Goal: Information Seeking & Learning: Learn about a topic

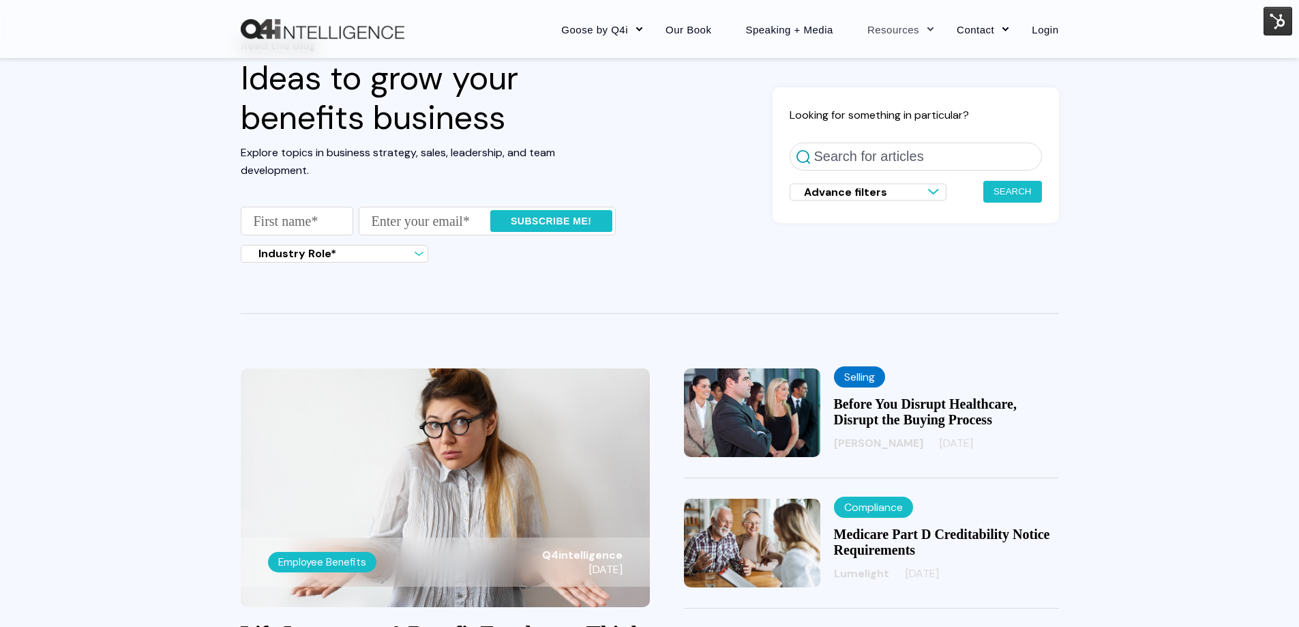
scroll to position [68, 0]
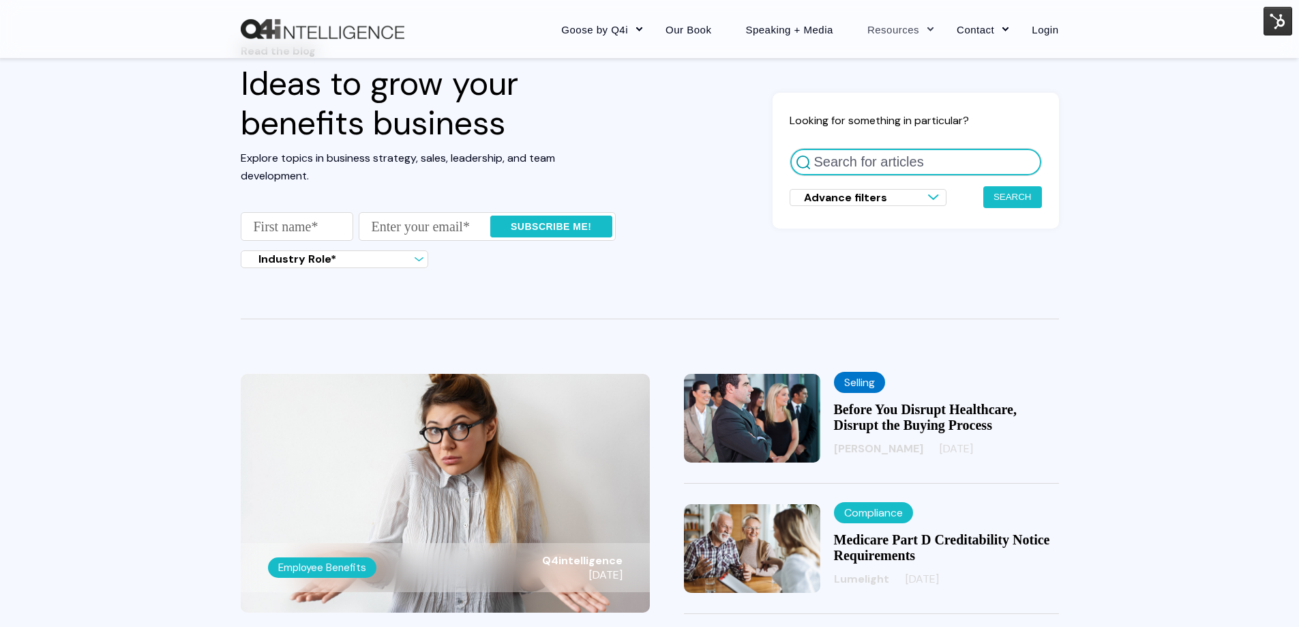
click at [879, 168] on input "Search for articles" at bounding box center [916, 162] width 252 height 28
type input "Goose"
click at [983, 186] on button "Search" at bounding box center [1012, 197] width 59 height 22
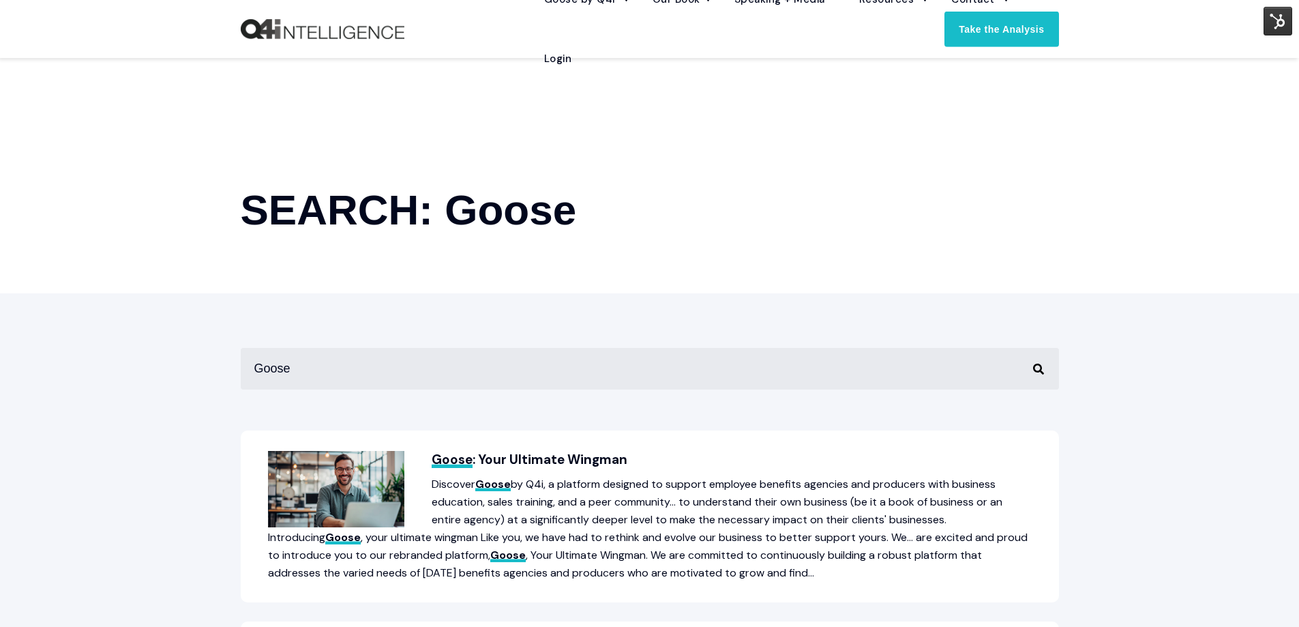
scroll to position [68, 0]
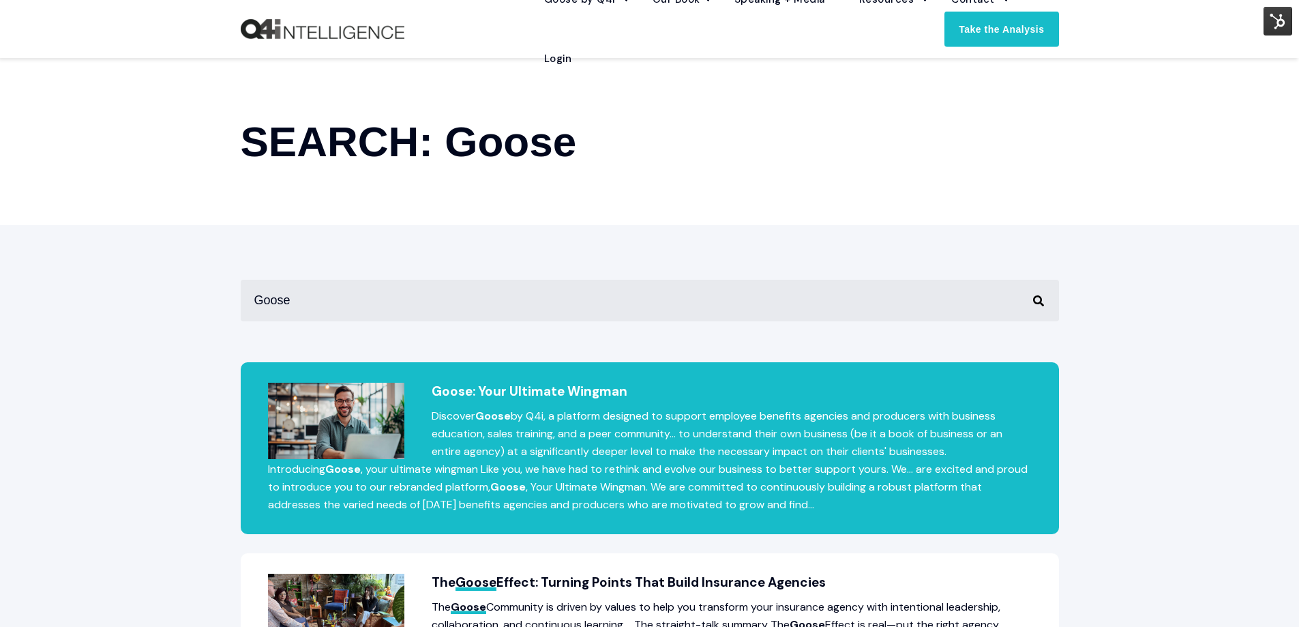
click at [548, 391] on h2 "Goose : Your Ultimate Wingman" at bounding box center [650, 392] width 764 height 18
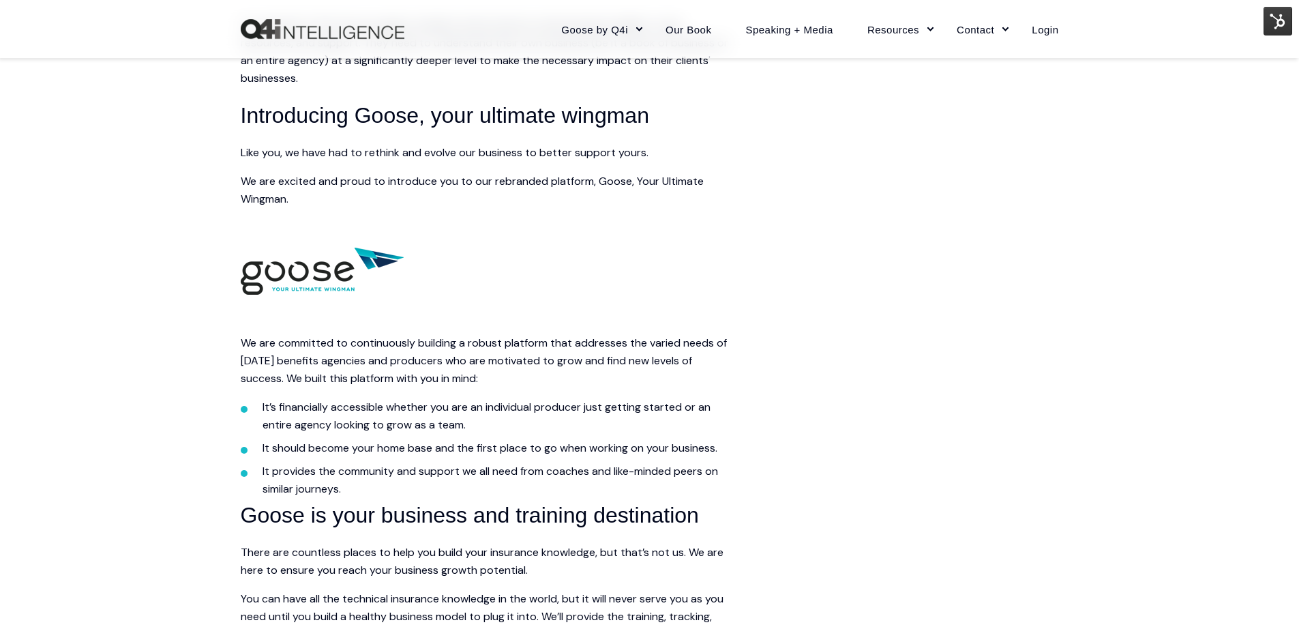
scroll to position [955, 0]
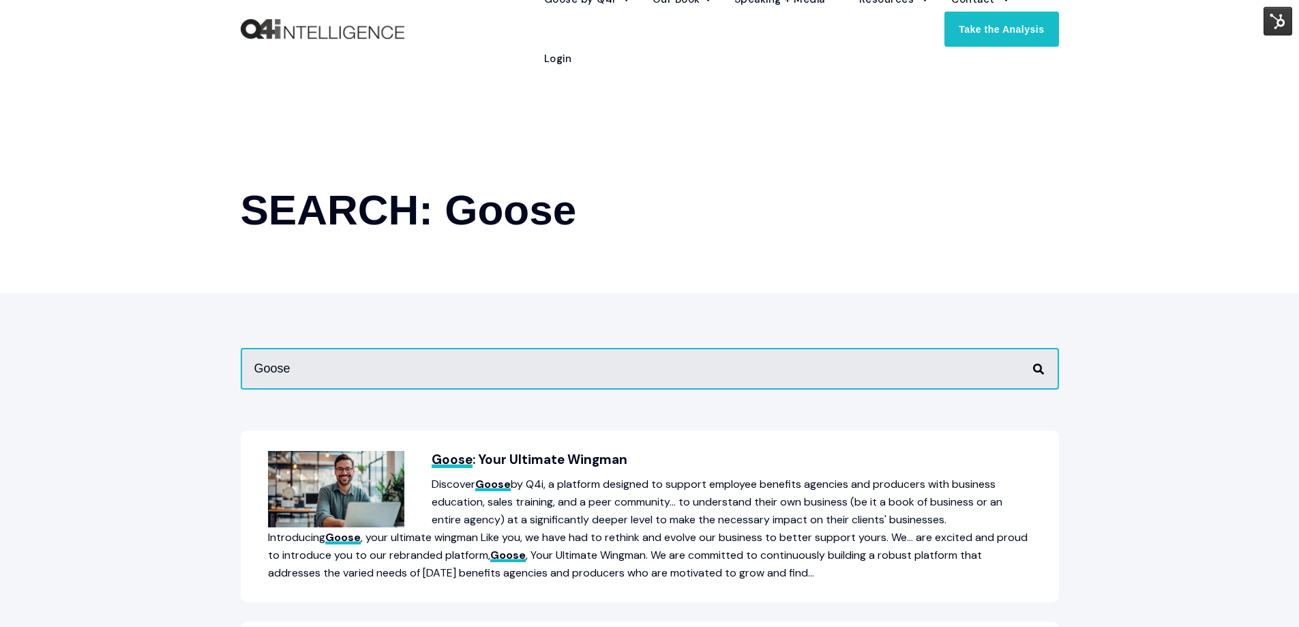
click at [965, 361] on input "Goose" at bounding box center [650, 369] width 818 height 42
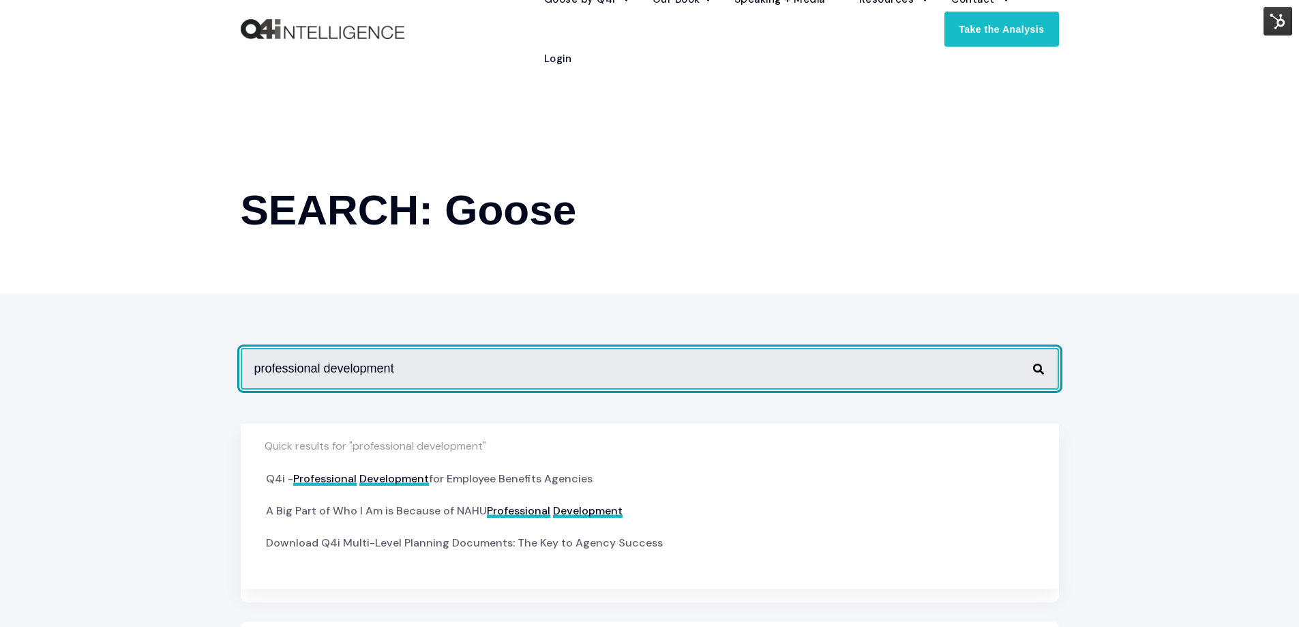
type input "professional development"
click at [1031, 361] on button "Perform Search" at bounding box center [1039, 369] width 16 height 16
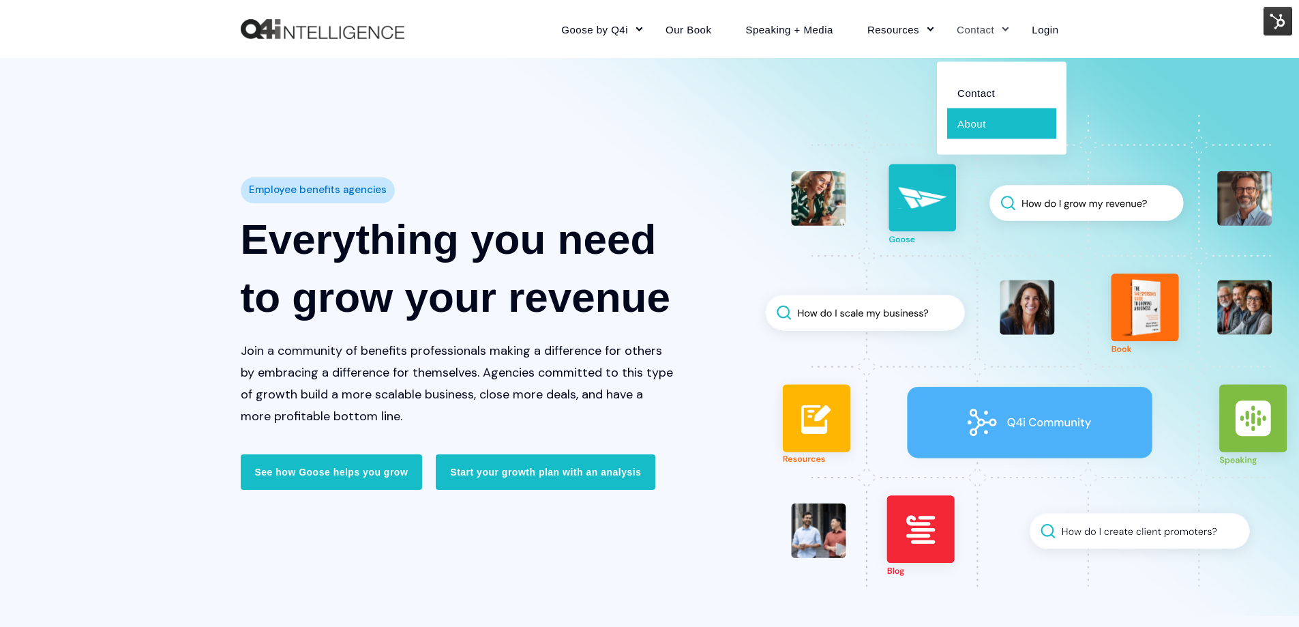
click at [977, 128] on link "About" at bounding box center [1001, 123] width 109 height 31
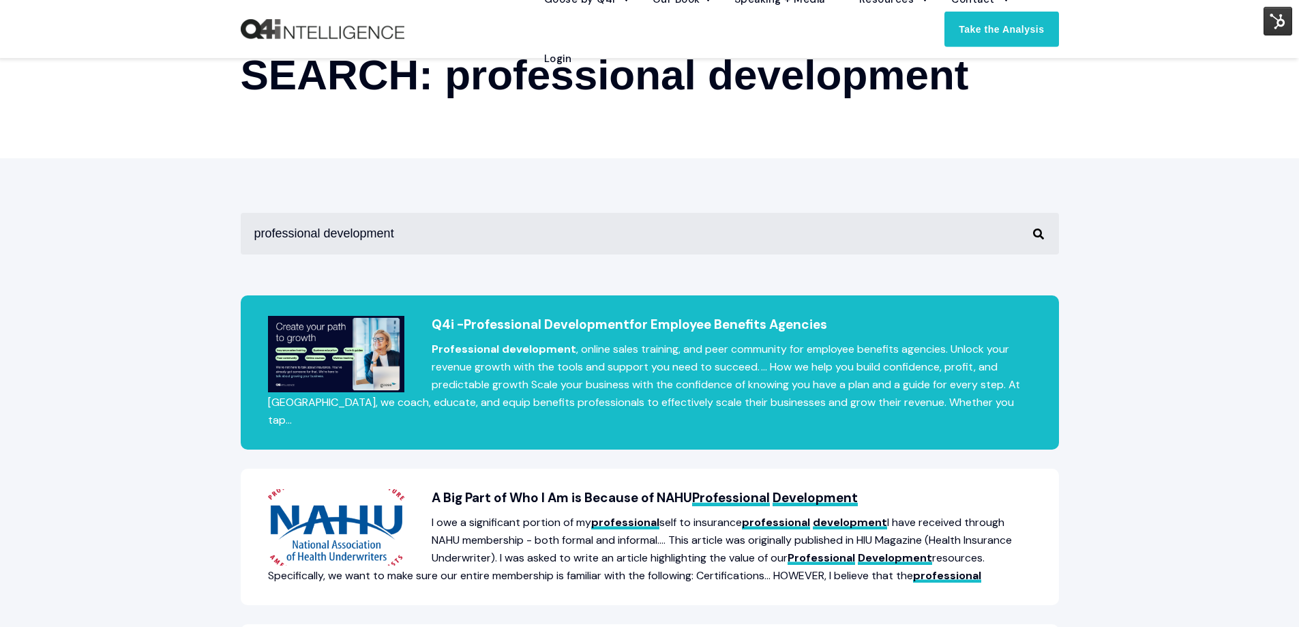
scroll to position [136, 0]
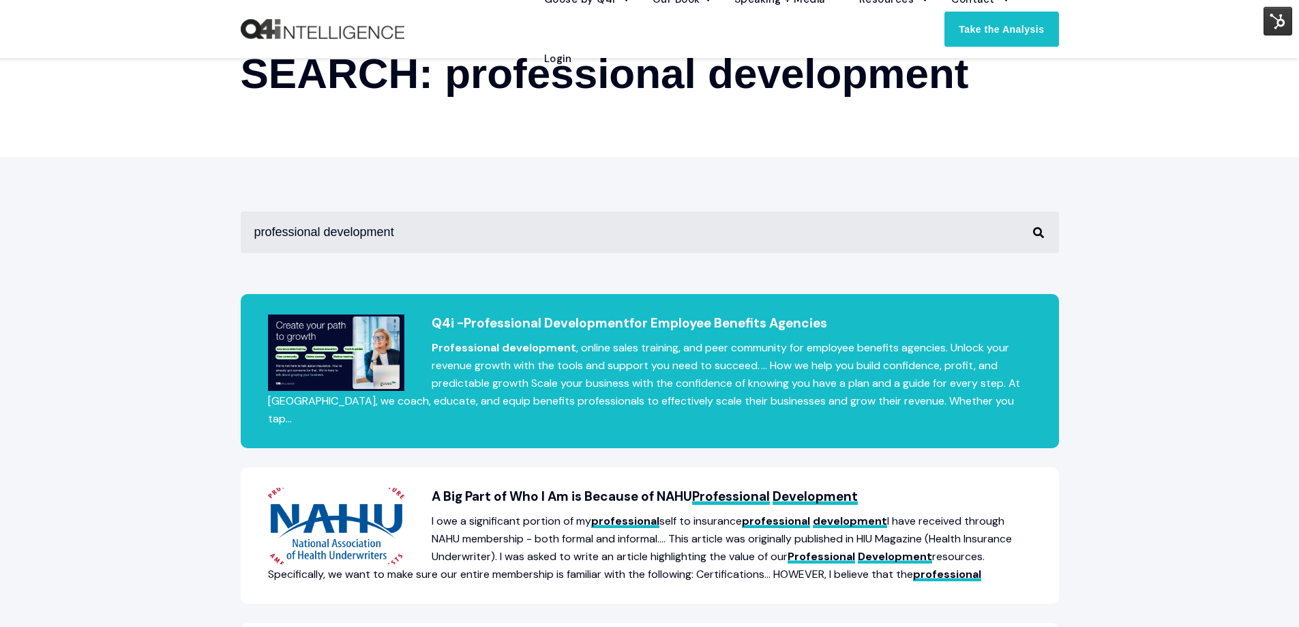
click at [730, 346] on p "Professional development , online sales training, and peer community for employ…" at bounding box center [650, 383] width 764 height 89
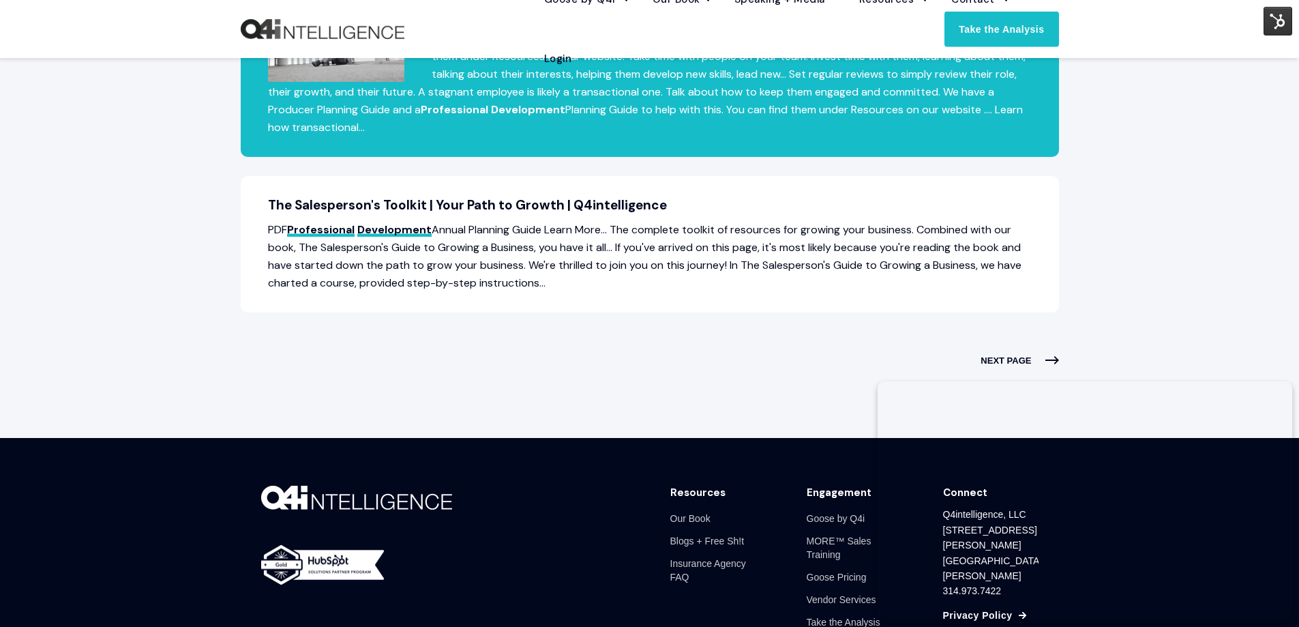
scroll to position [955, 0]
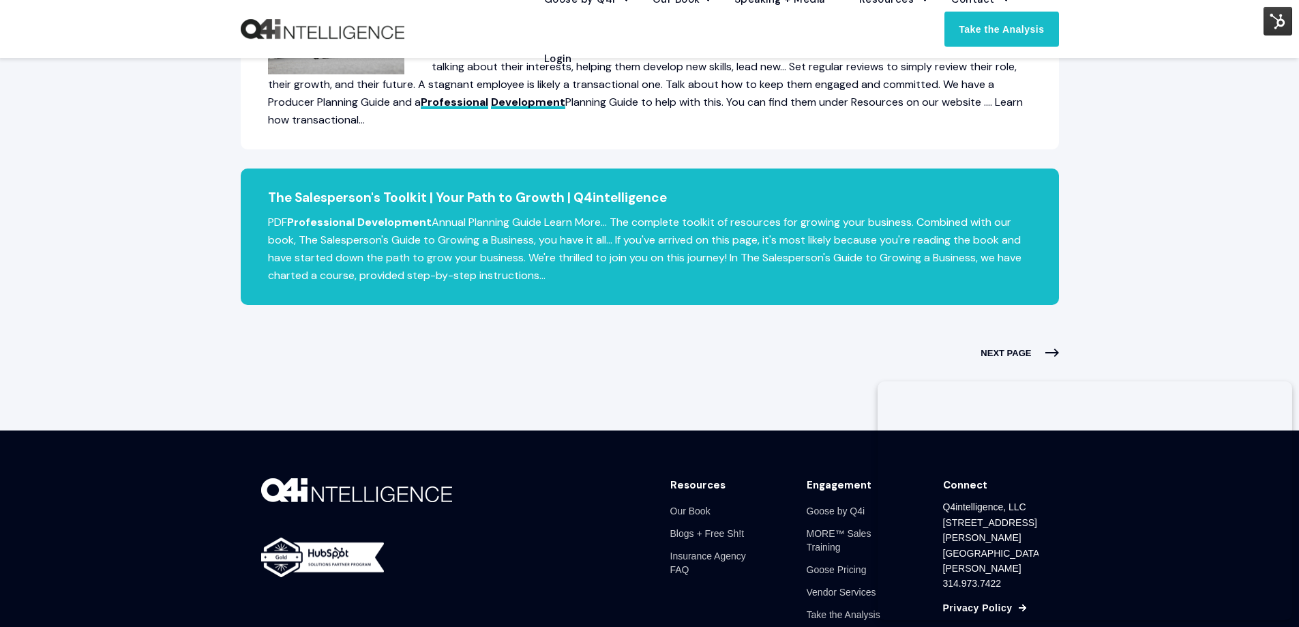
click at [555, 239] on p "PDF Professional Development Annual Planning Guide Learn More... The complete t…" at bounding box center [650, 248] width 764 height 71
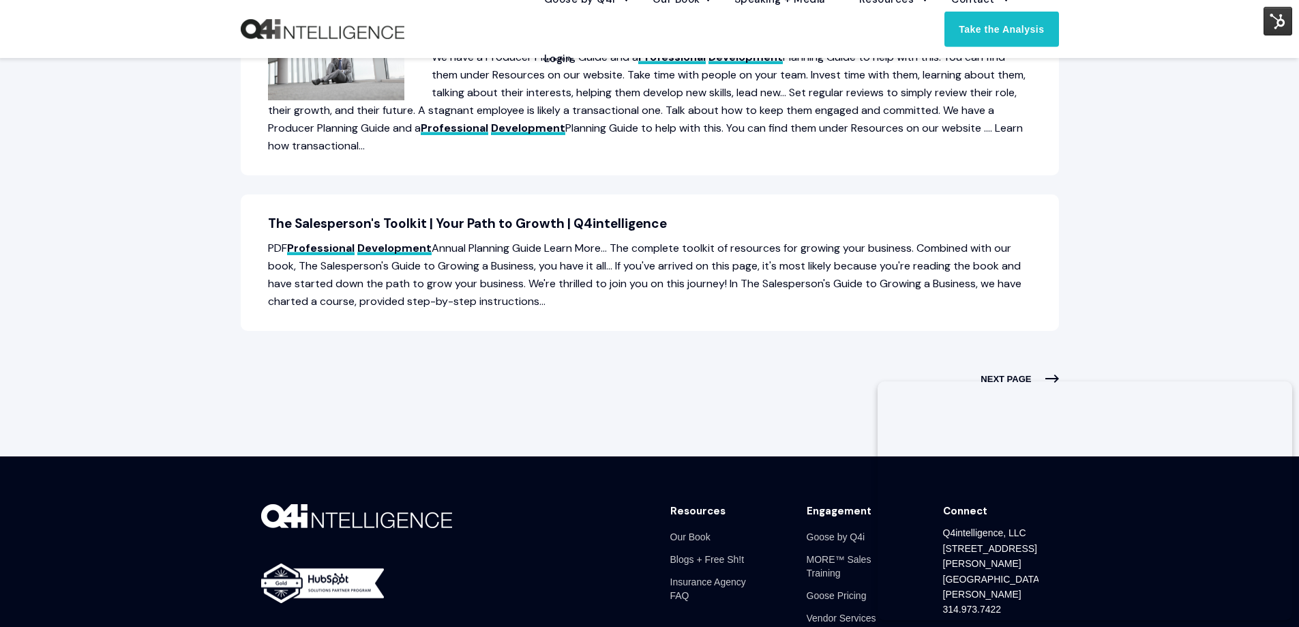
scroll to position [955, 0]
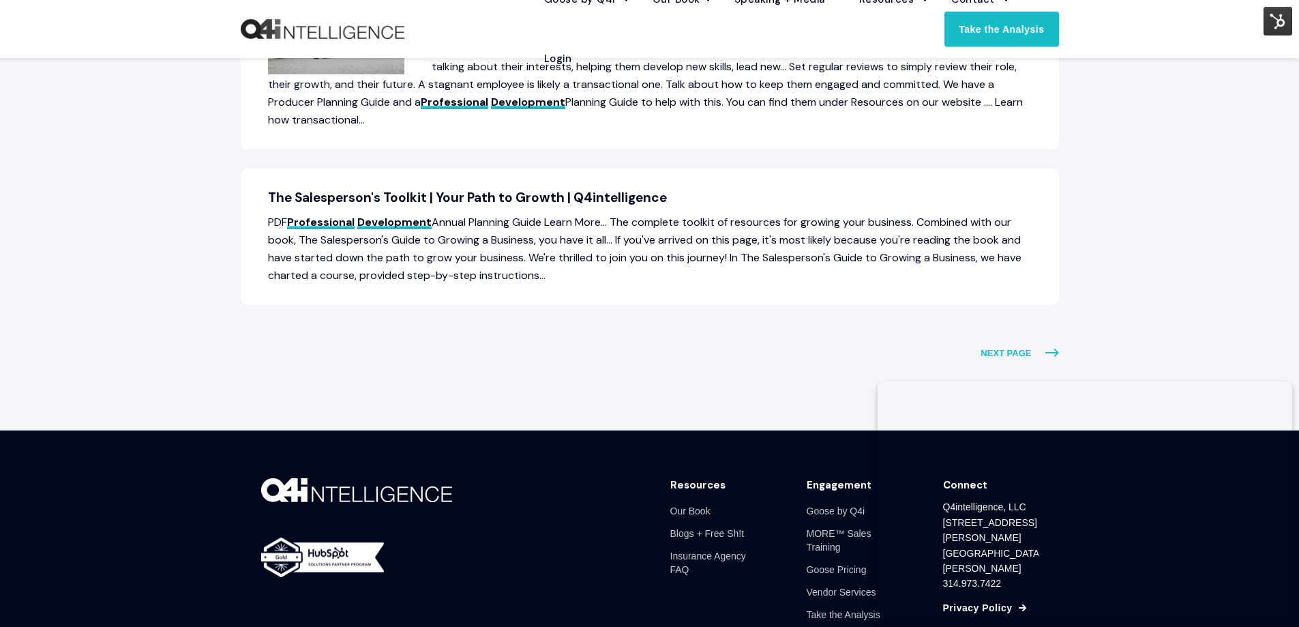
click at [1016, 344] on span "NEXT PAGE" at bounding box center [1020, 353] width 78 height 18
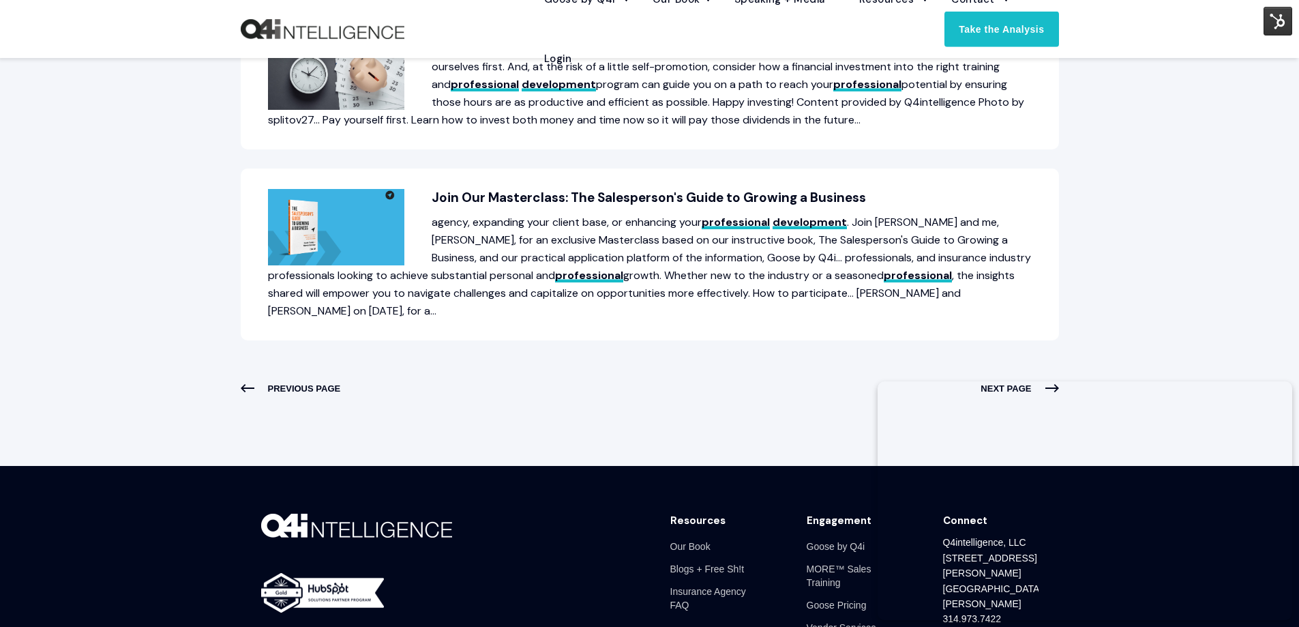
scroll to position [1091, 0]
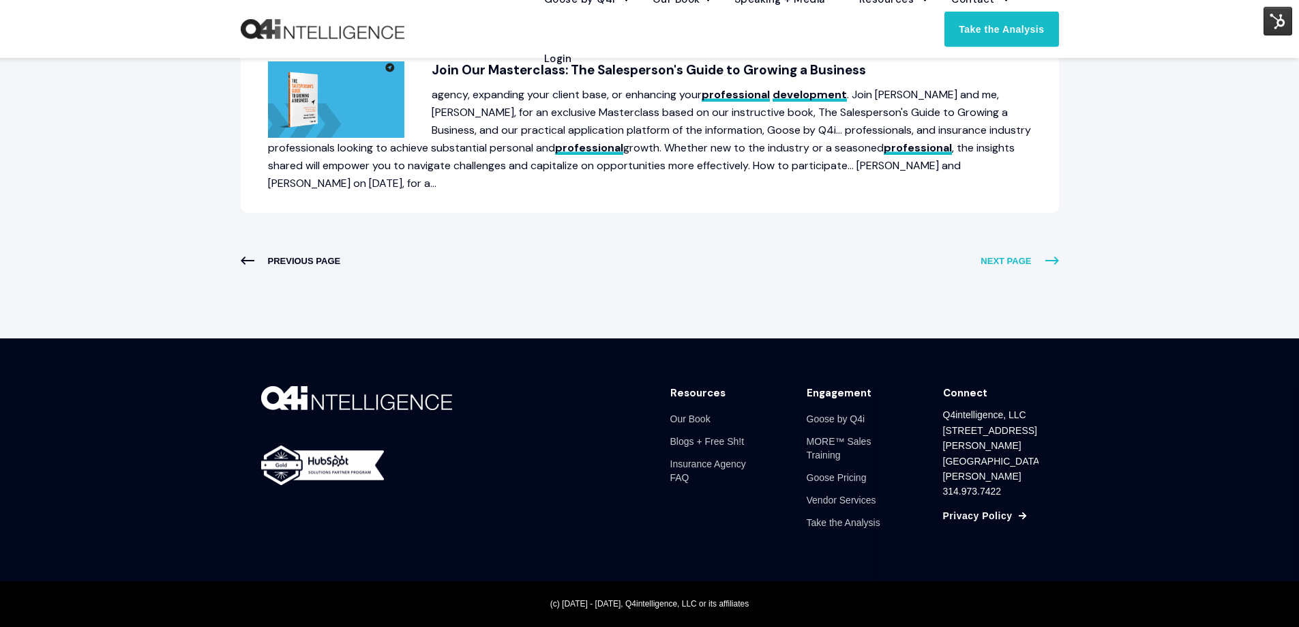
click at [1043, 264] on span "NEXT PAGE" at bounding box center [1020, 261] width 78 height 18
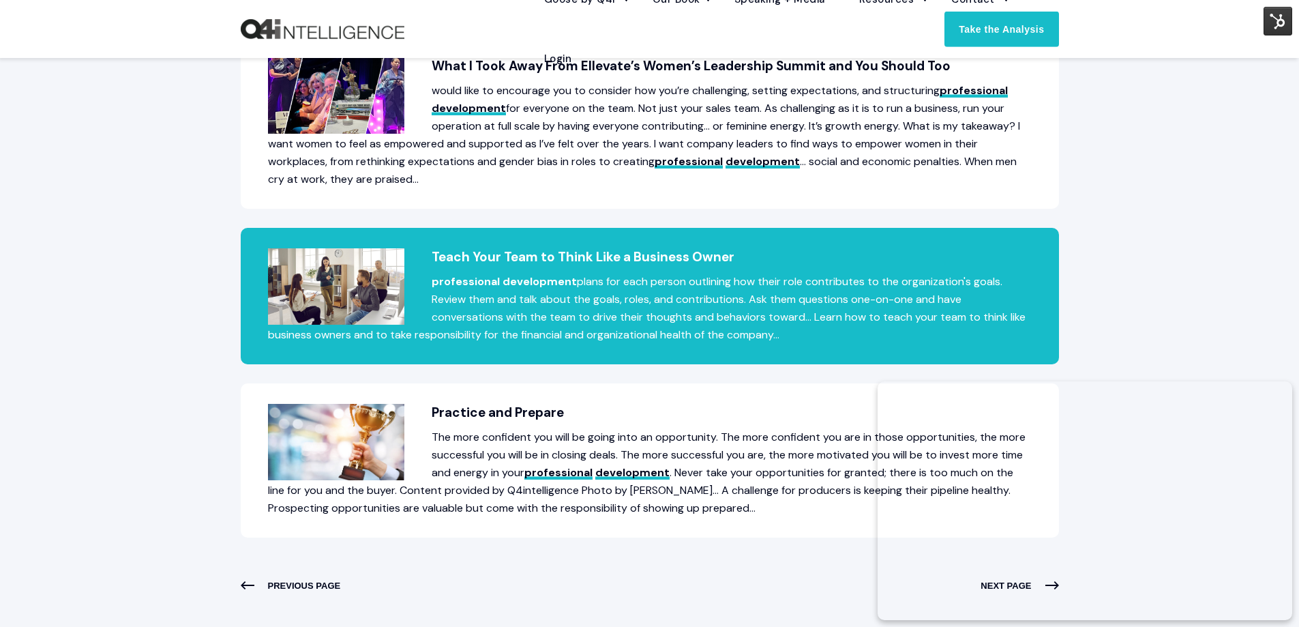
scroll to position [750, 0]
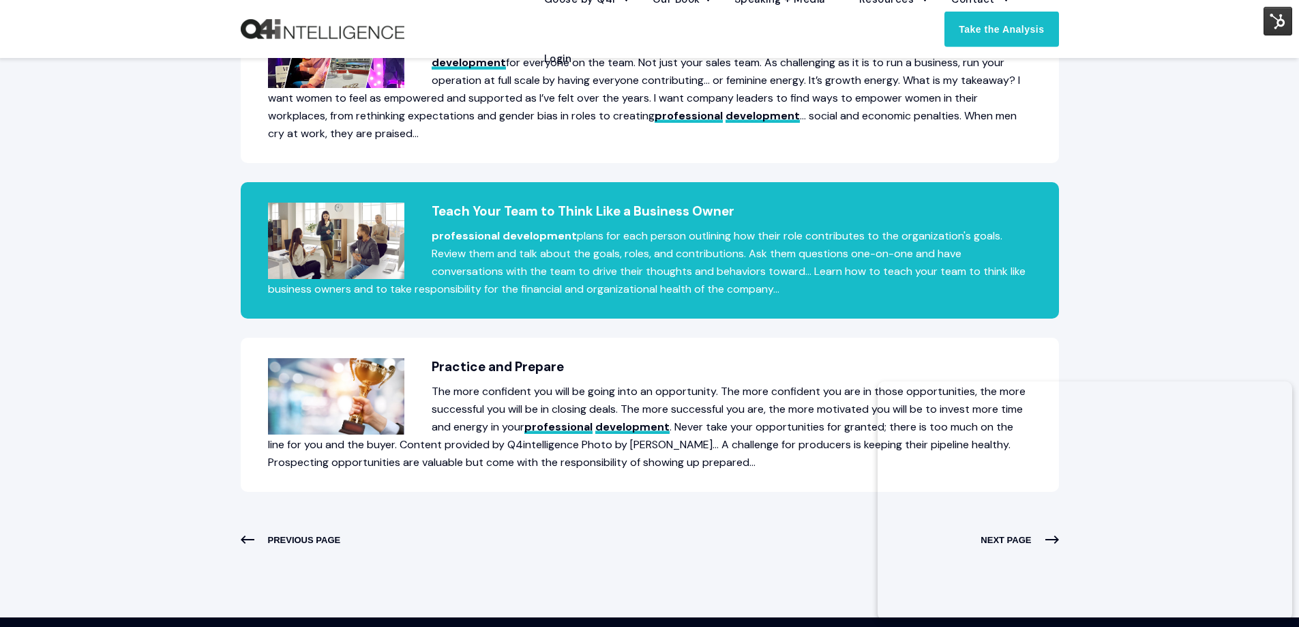
click at [661, 248] on p "professional development plans for each person outlining how their role contrib…" at bounding box center [650, 262] width 764 height 71
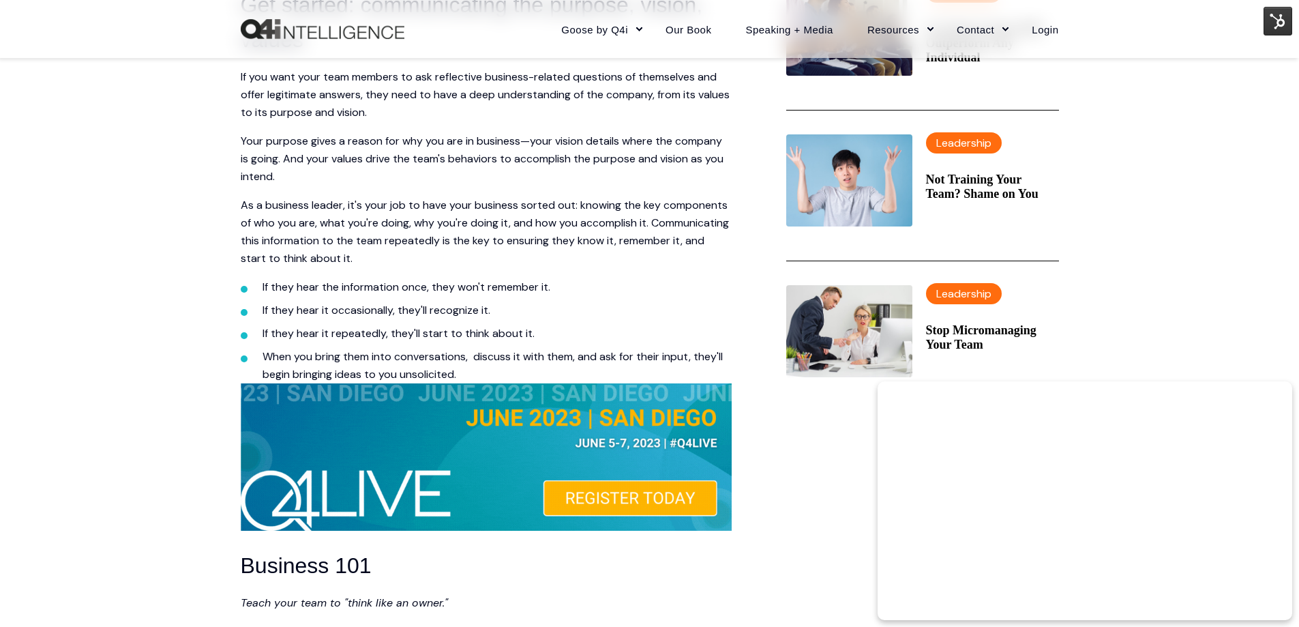
scroll to position [546, 0]
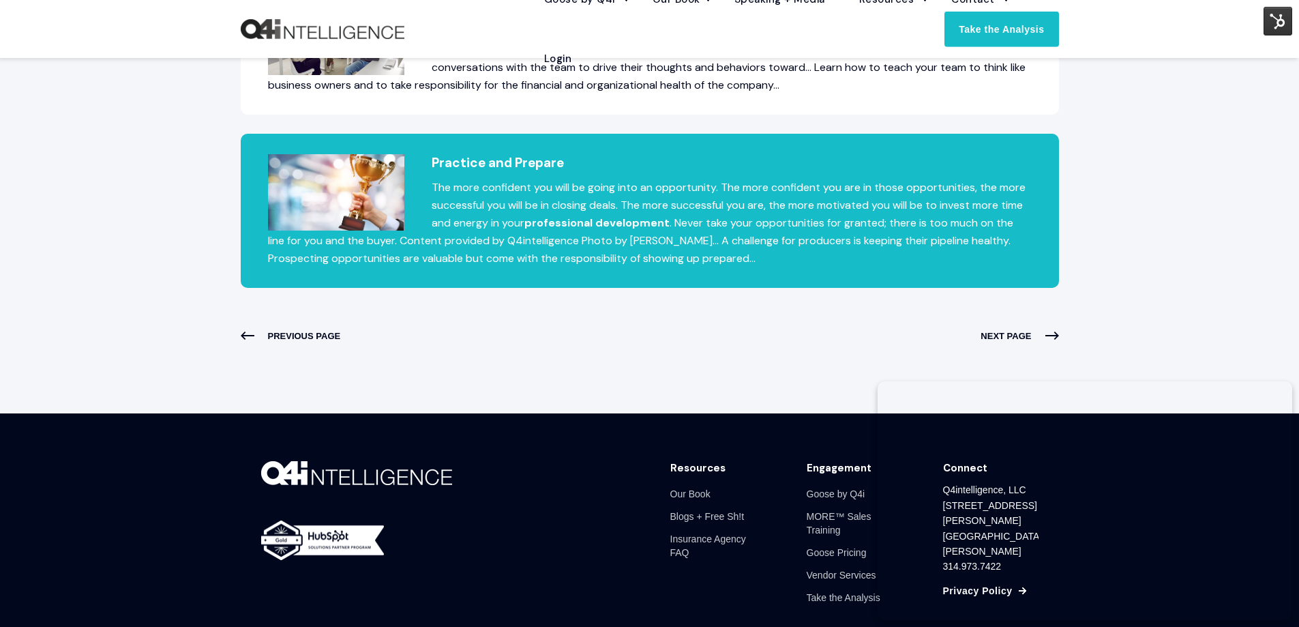
scroll to position [955, 0]
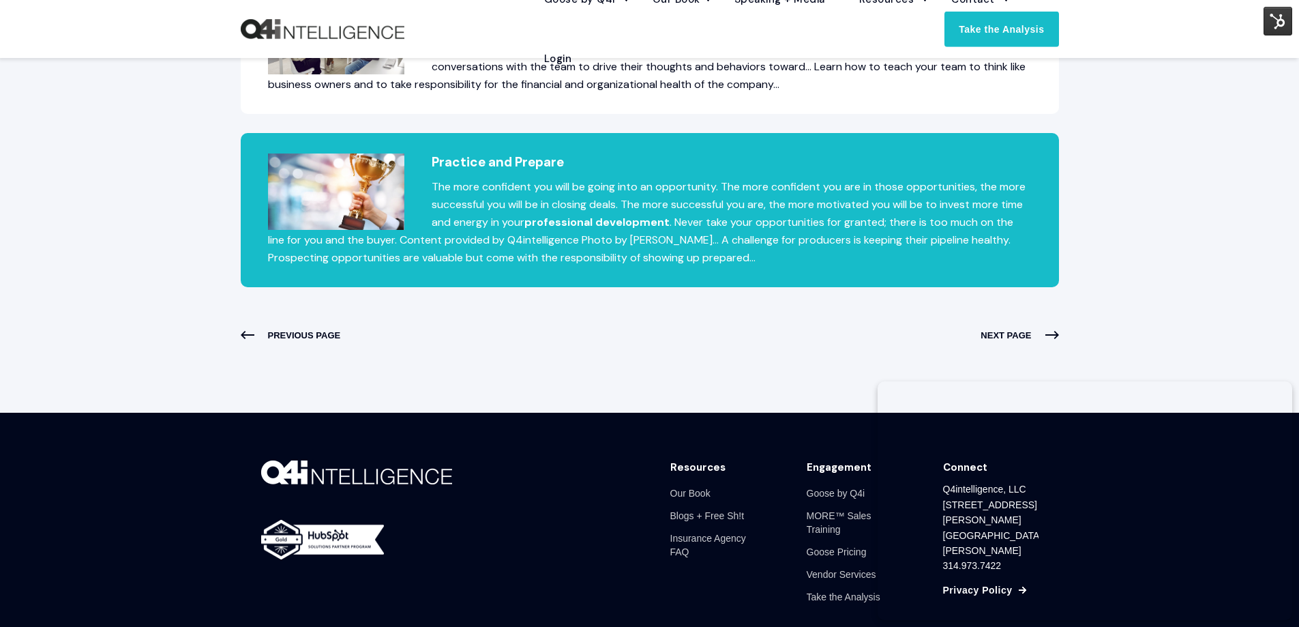
click at [509, 161] on h2 "Practice and Prepare" at bounding box center [650, 162] width 764 height 18
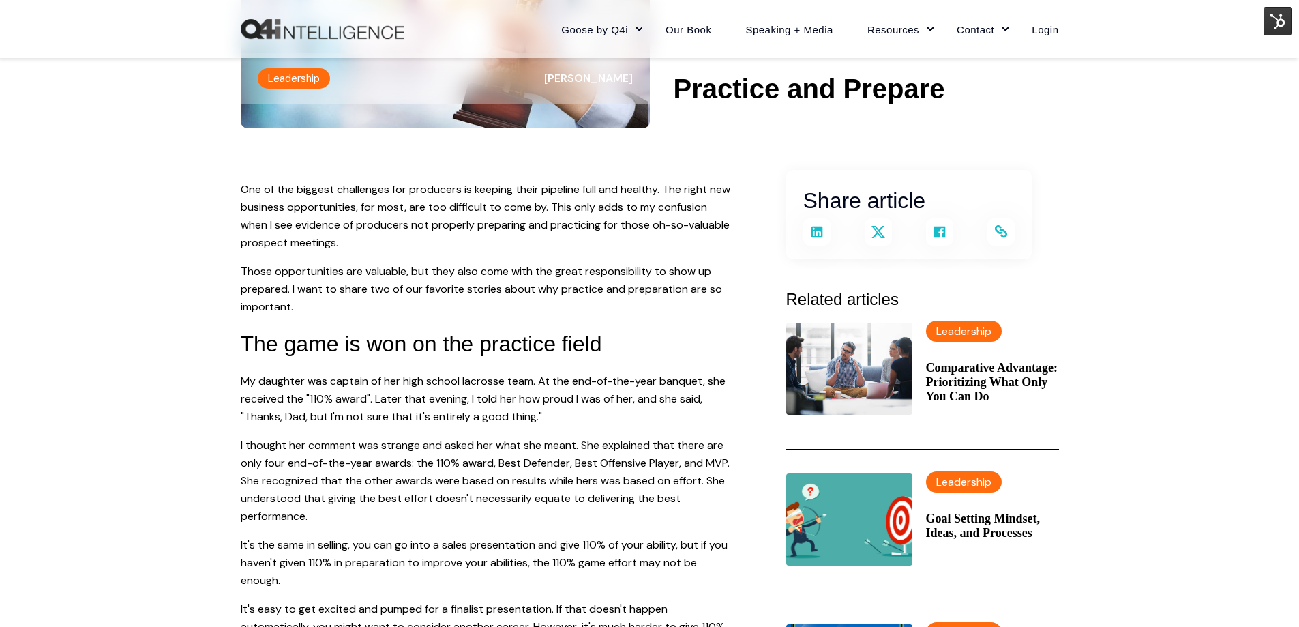
scroll to position [205, 0]
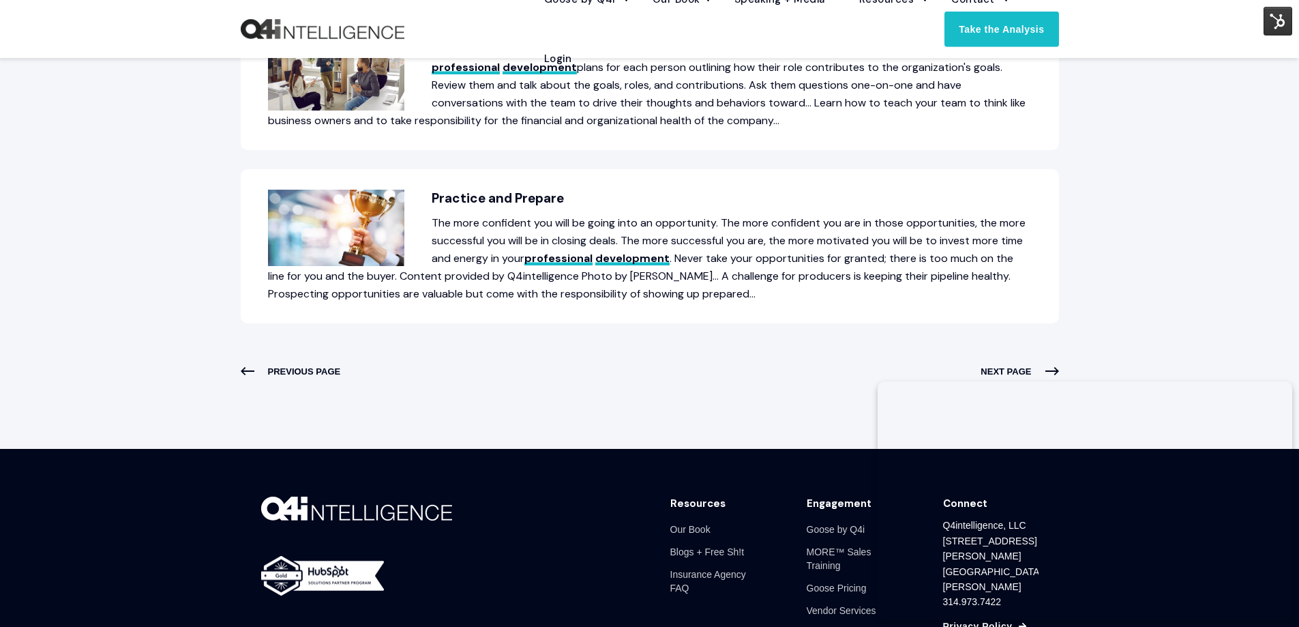
scroll to position [955, 0]
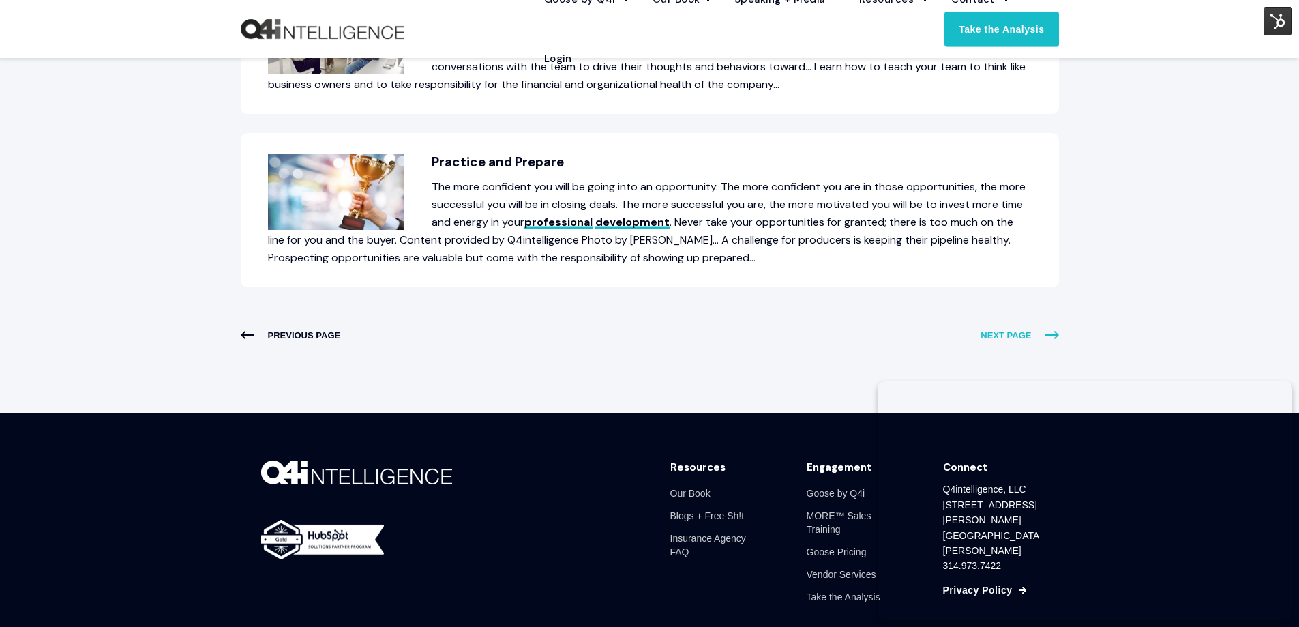
click at [1018, 336] on span "NEXT PAGE" at bounding box center [1020, 336] width 78 height 18
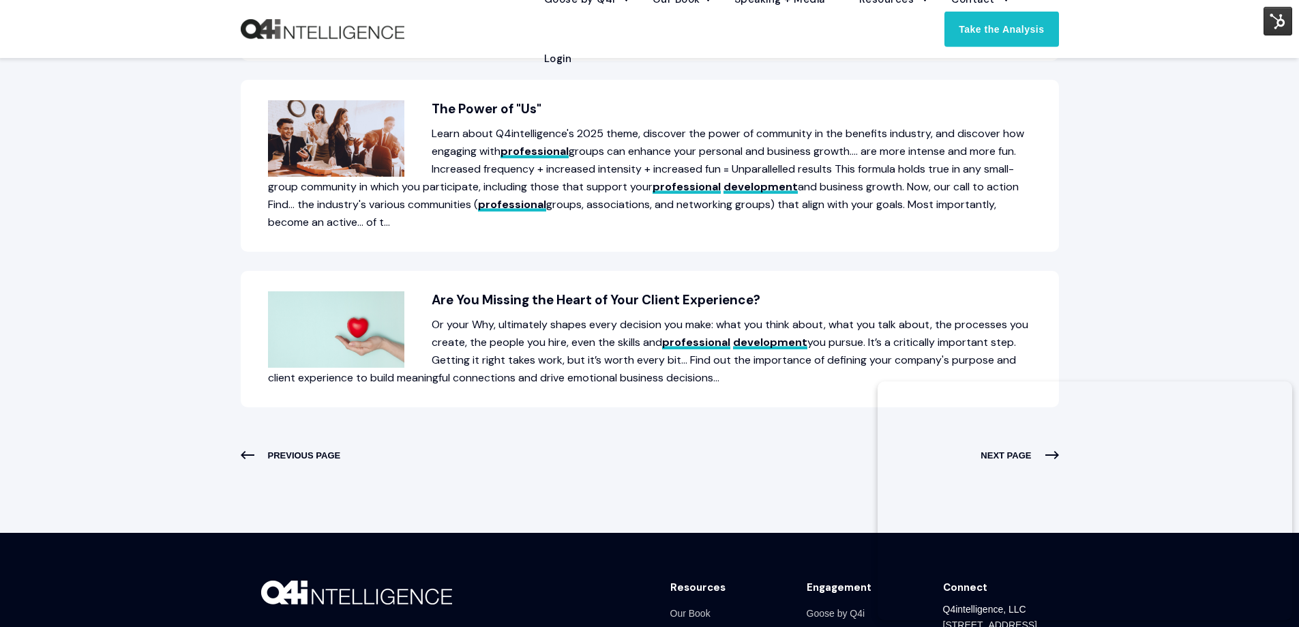
scroll to position [955, 0]
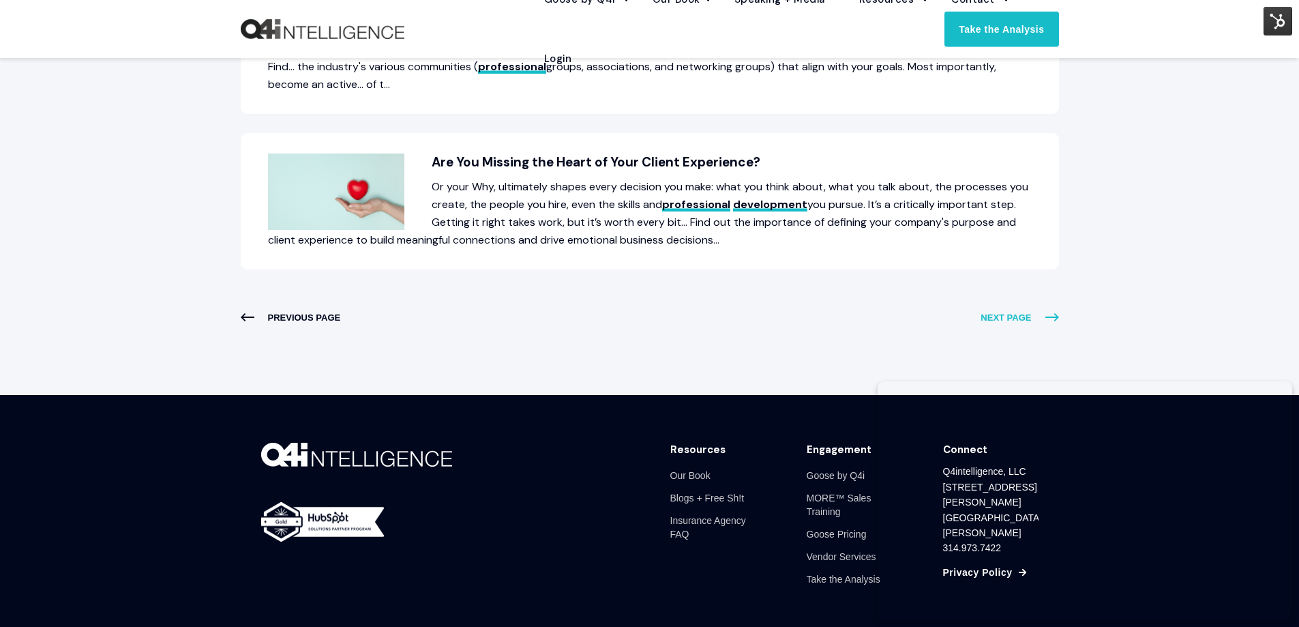
click at [1003, 315] on span "NEXT PAGE" at bounding box center [1020, 318] width 78 height 18
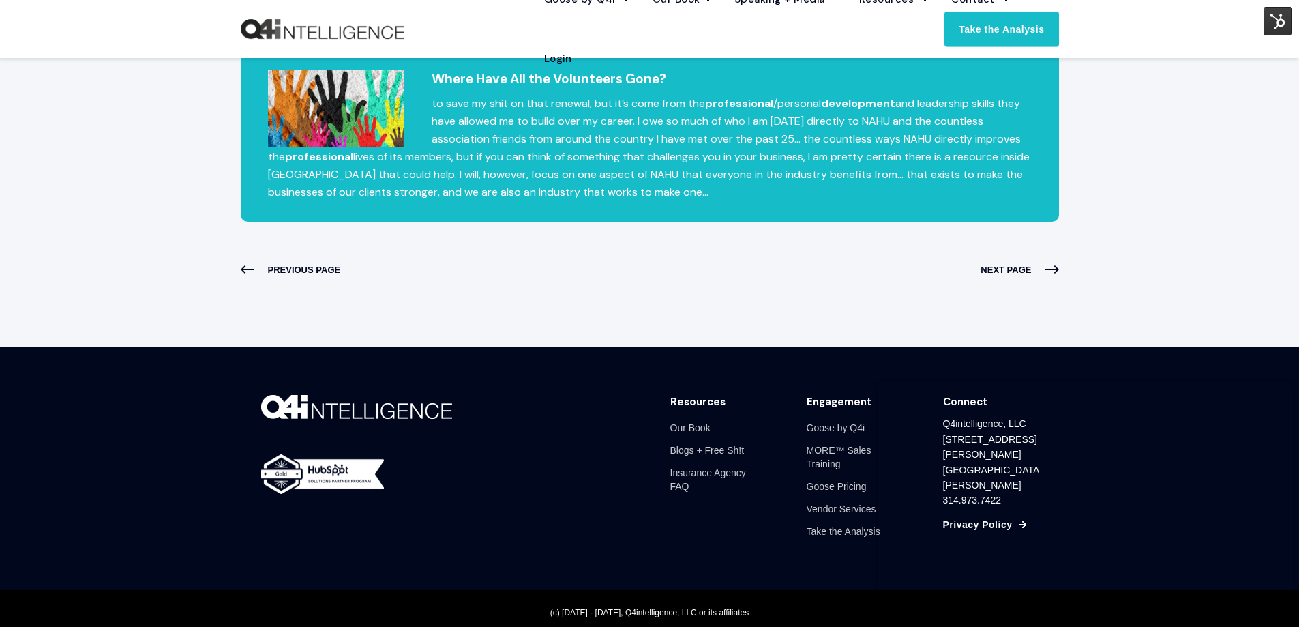
scroll to position [1118, 0]
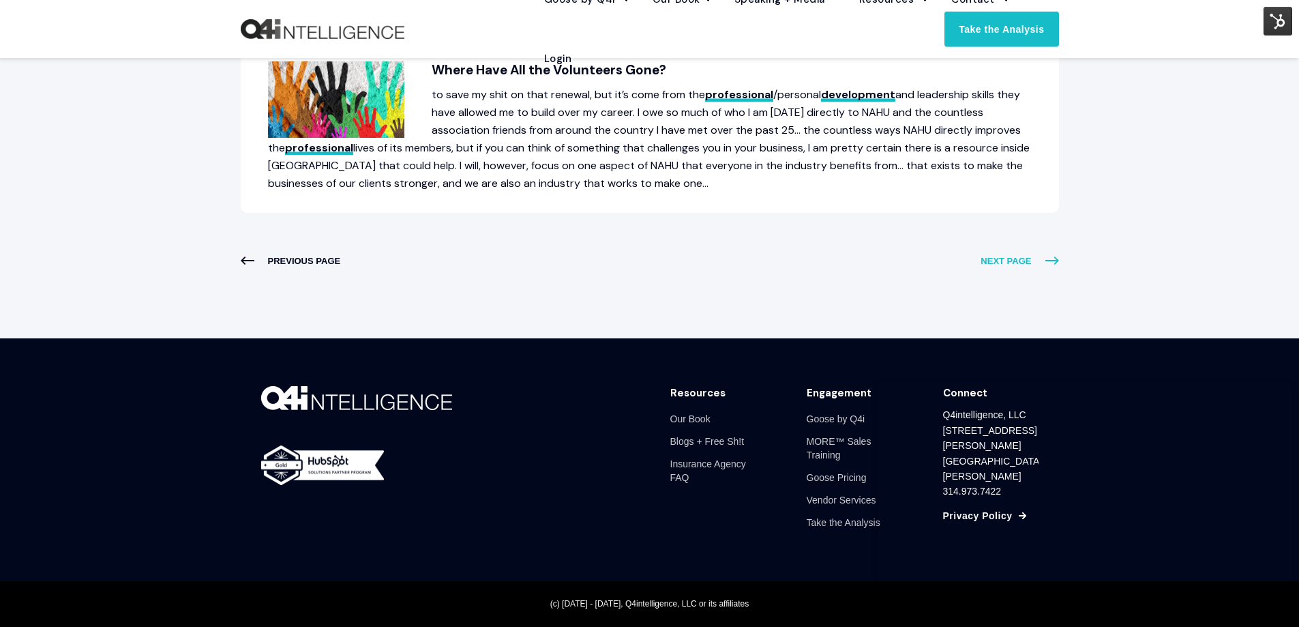
click at [1036, 261] on span "NEXT PAGE" at bounding box center [1020, 261] width 78 height 18
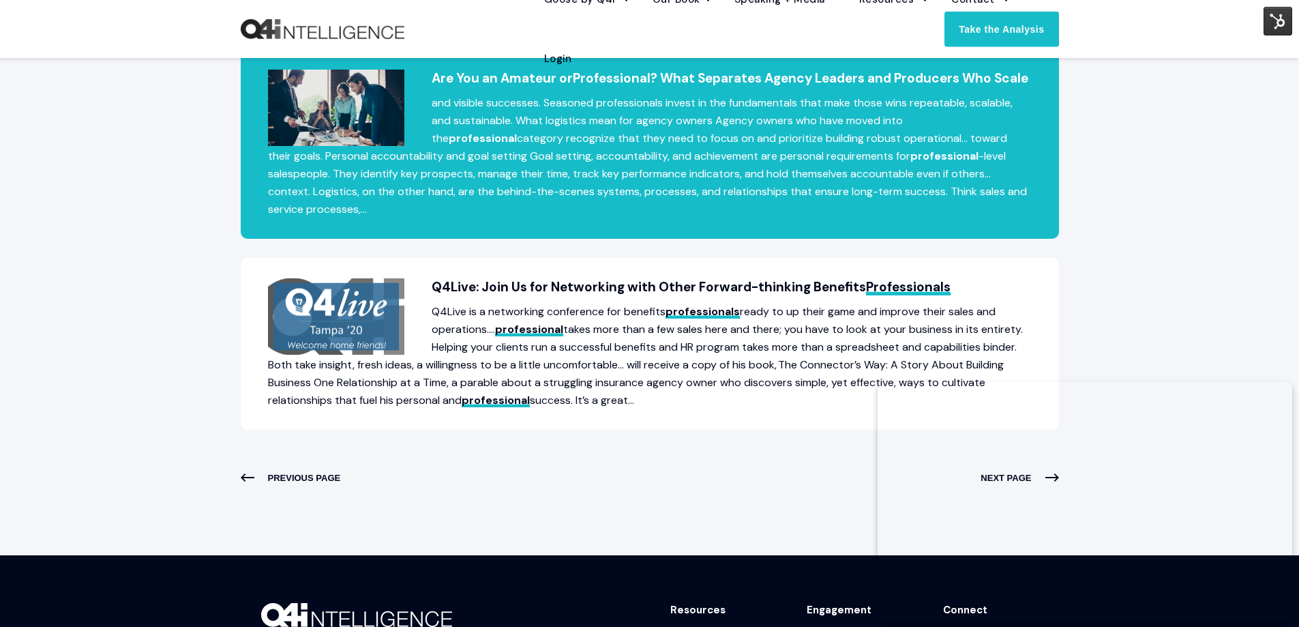
scroll to position [955, 0]
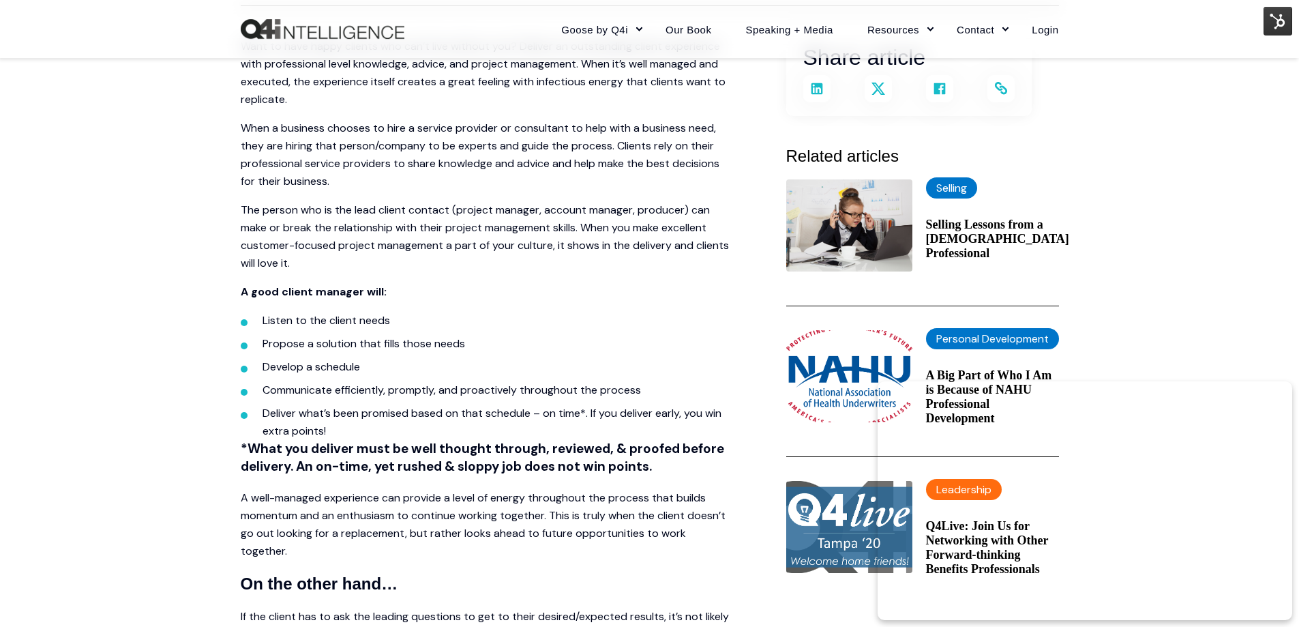
scroll to position [341, 0]
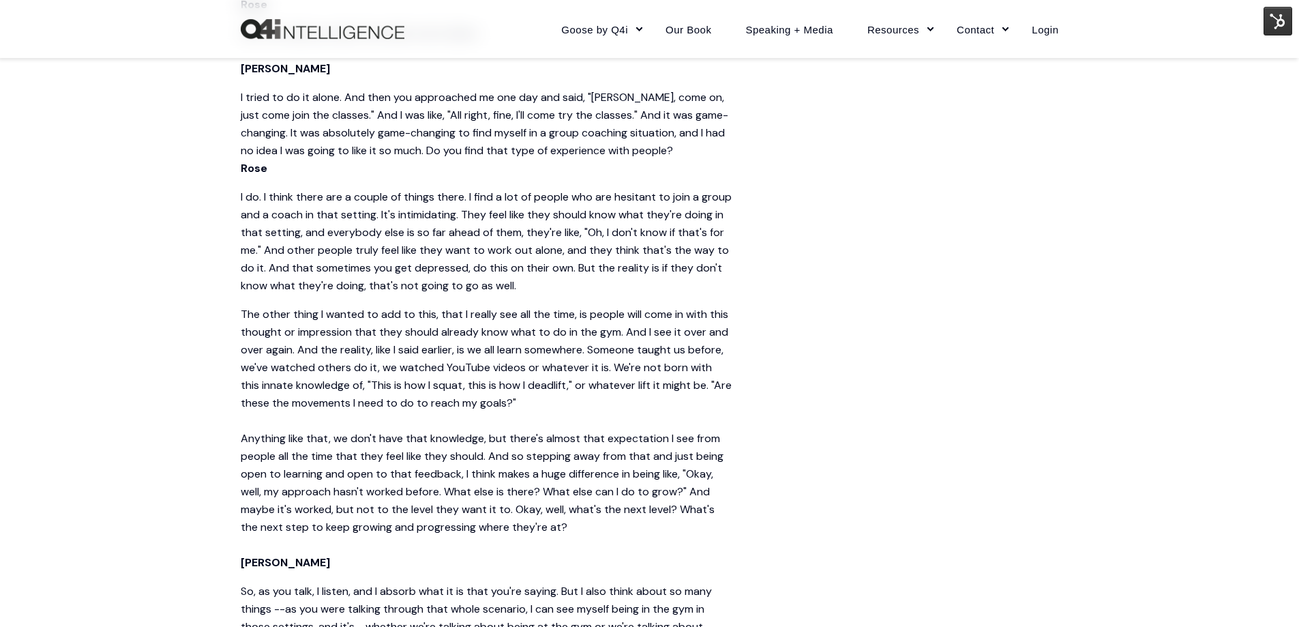
scroll to position [1500, 0]
